Goal: Task Accomplishment & Management: Manage account settings

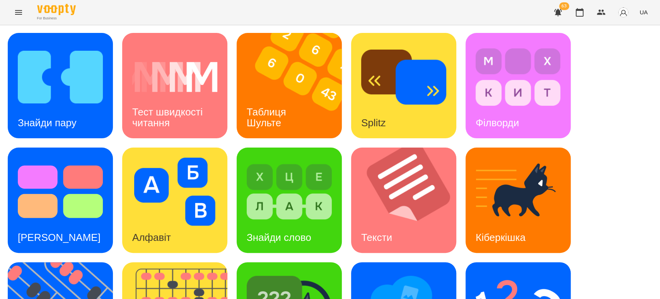
click at [600, 79] on div "Знайди пару Тест швидкості читання Таблиця [PERSON_NAME] Splitz Філворди Тест С…" at bounding box center [330, 257] width 645 height 449
click at [275, 119] on h3 "Таблиця Шульте" at bounding box center [268, 117] width 42 height 22
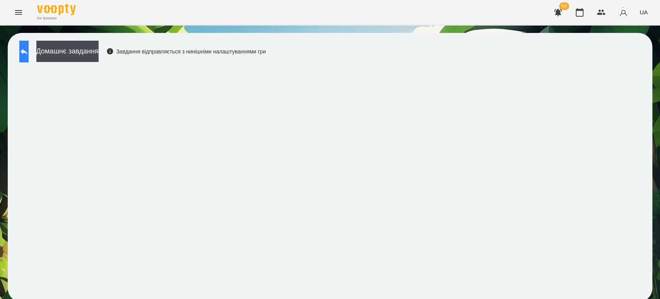
click at [29, 48] on button at bounding box center [23, 52] width 9 height 22
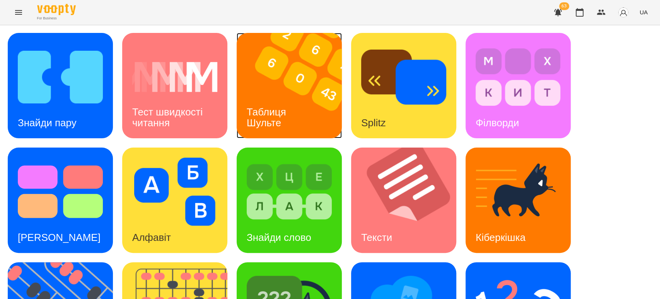
click at [266, 97] on div "Таблиця Шульте" at bounding box center [268, 117] width 62 height 41
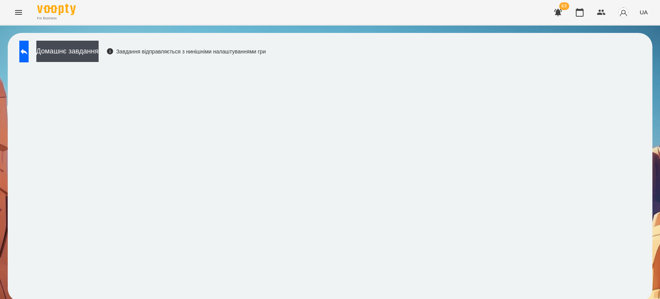
scroll to position [3, 0]
click at [29, 47] on icon at bounding box center [23, 51] width 9 height 9
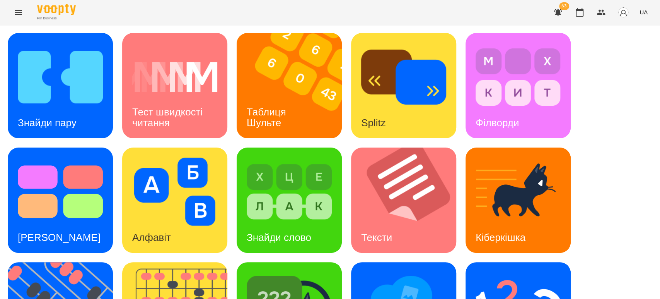
scroll to position [132, 0]
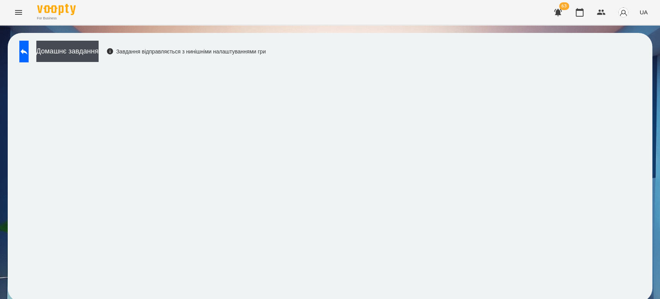
scroll to position [3, 0]
click at [29, 49] on button at bounding box center [23, 52] width 9 height 22
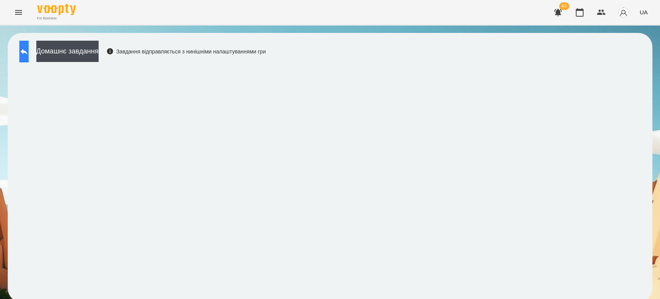
click at [29, 51] on icon at bounding box center [23, 51] width 9 height 9
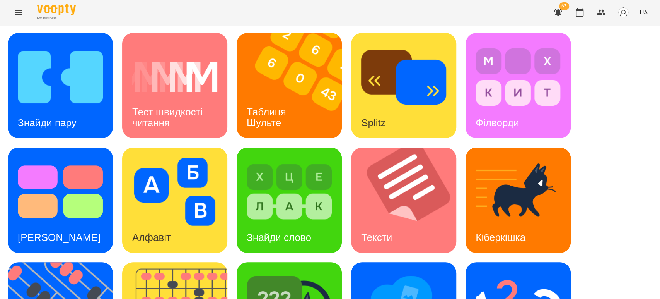
scroll to position [129, 0]
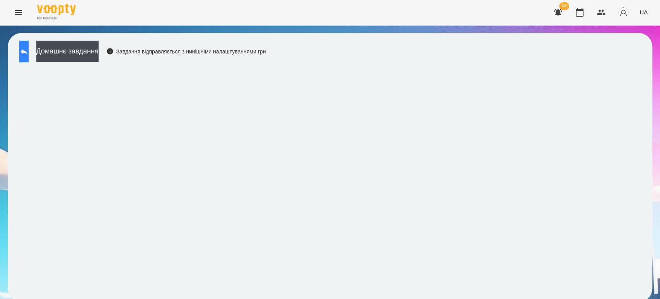
click at [27, 53] on icon at bounding box center [23, 51] width 9 height 9
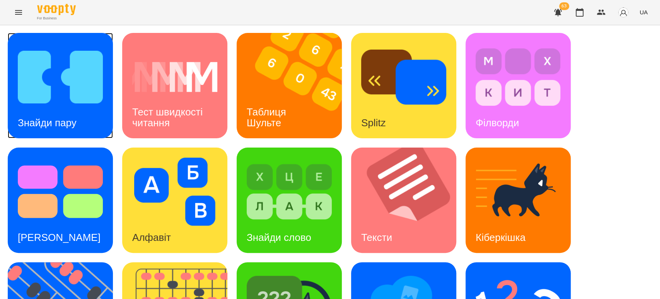
click at [43, 101] on img at bounding box center [60, 77] width 85 height 68
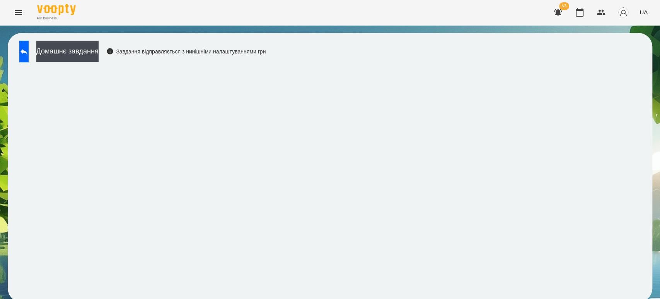
scroll to position [3, 0]
click at [29, 55] on button at bounding box center [23, 52] width 9 height 22
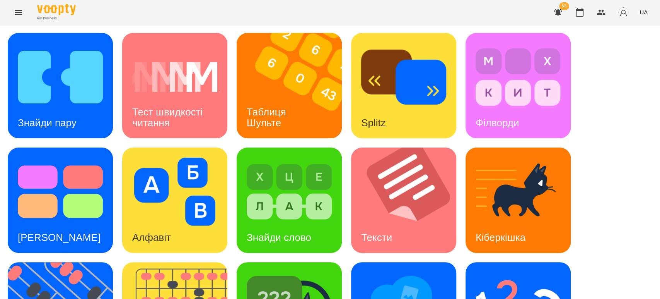
scroll to position [175, 0]
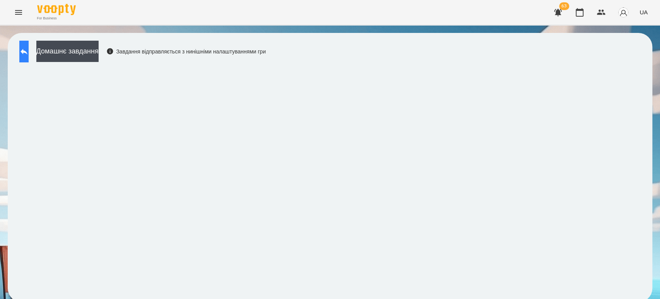
click at [29, 47] on icon at bounding box center [23, 51] width 9 height 9
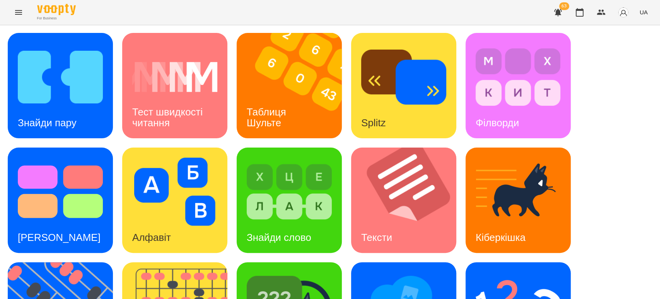
scroll to position [86, 0]
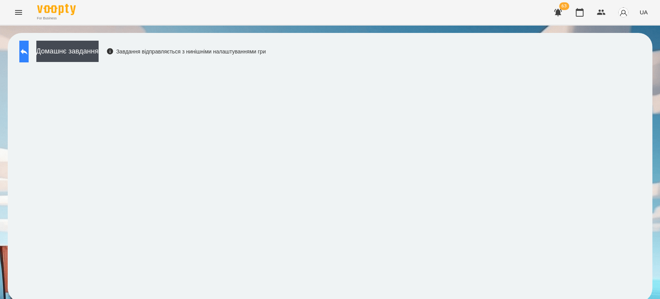
click at [22, 53] on button at bounding box center [23, 52] width 9 height 22
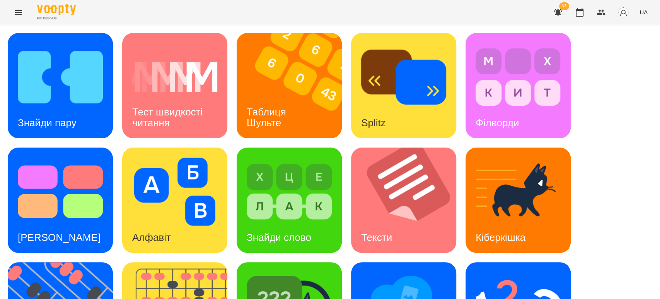
scroll to position [86, 0]
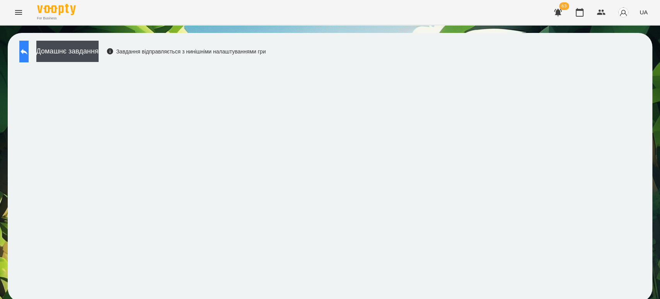
click at [29, 48] on icon at bounding box center [23, 51] width 9 height 9
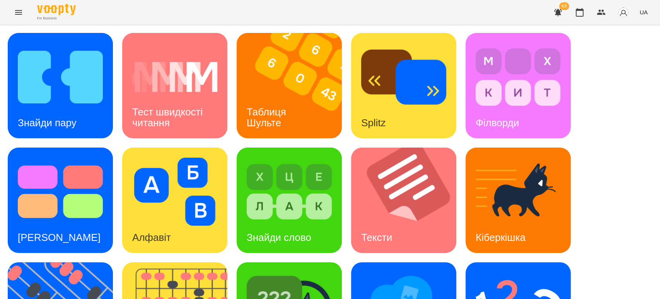
scroll to position [86, 0]
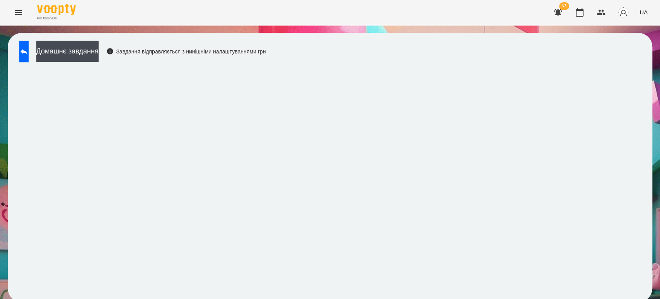
scroll to position [3, 0]
click at [29, 47] on icon at bounding box center [23, 51] width 9 height 9
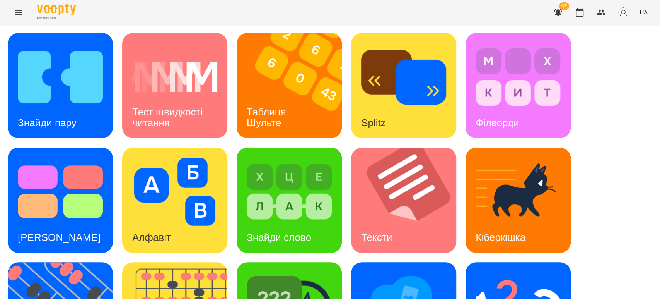
click at [614, 142] on div "Знайди пару Тест швидкості читання Таблиця [PERSON_NAME] Splitz Філворди Тест С…" at bounding box center [330, 257] width 645 height 449
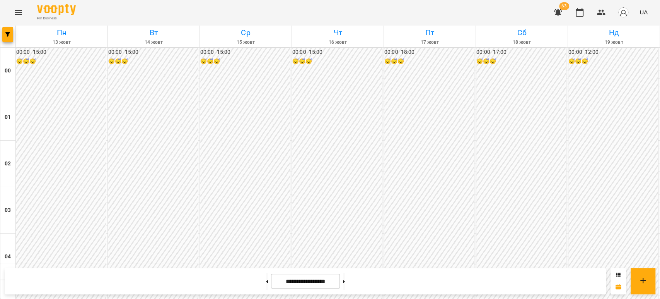
scroll to position [730, 0]
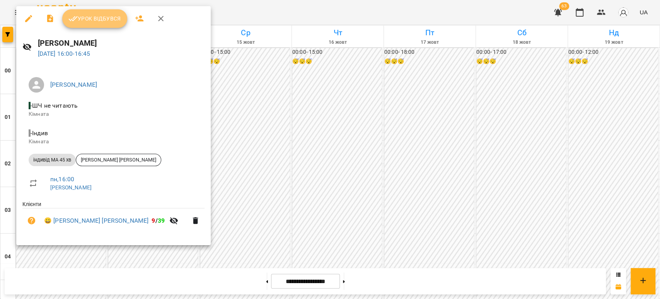
click at [102, 20] on span "Урок відбувся" at bounding box center [94, 18] width 53 height 9
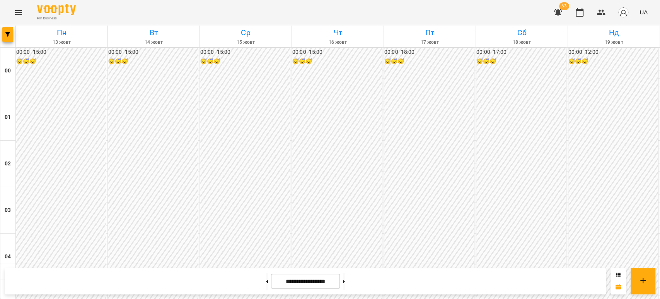
scroll to position [816, 0]
